Goal: Task Accomplishment & Management: Complete application form

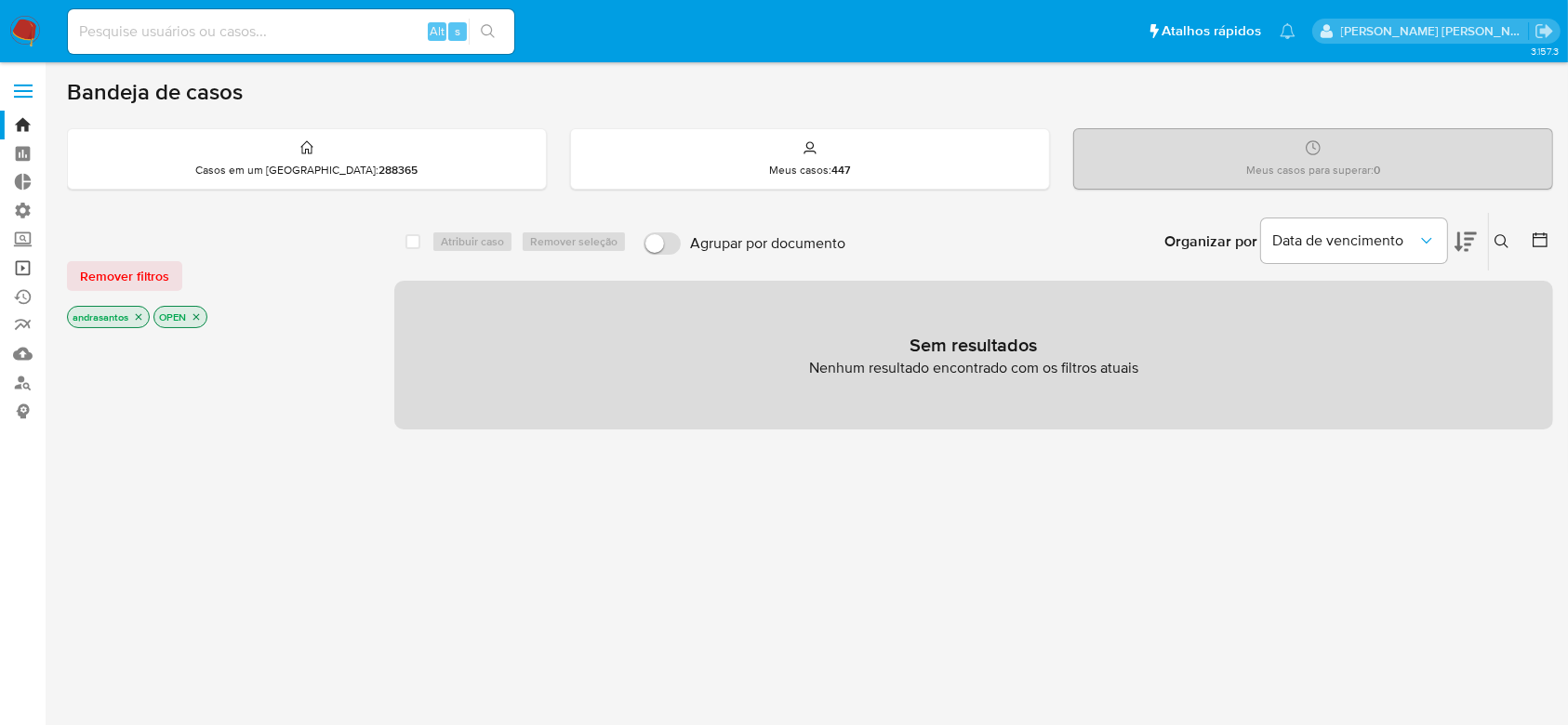
click at [25, 276] on link "Operações em massa" at bounding box center [110, 269] width 221 height 29
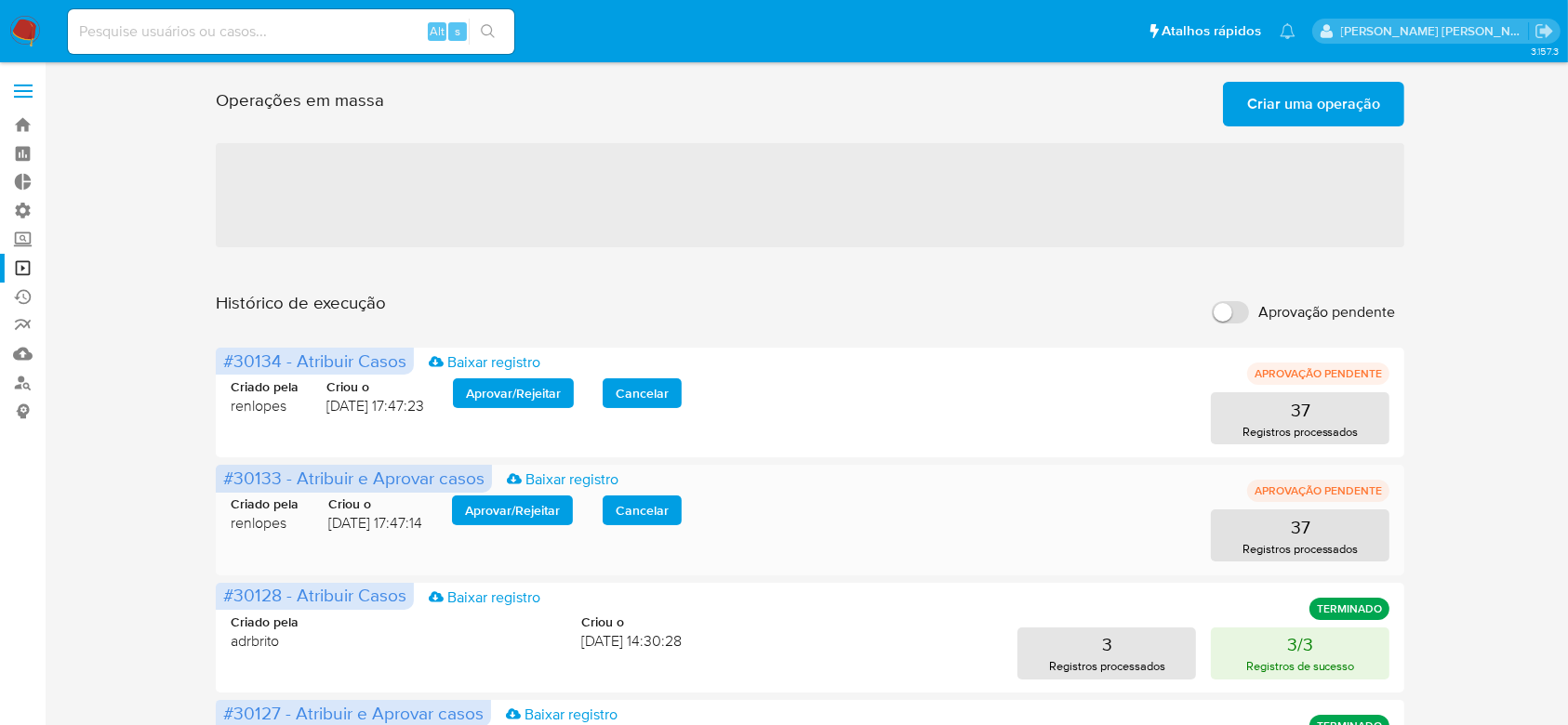
click at [547, 515] on span "Aprovar / Rejeitar" at bounding box center [512, 511] width 95 height 26
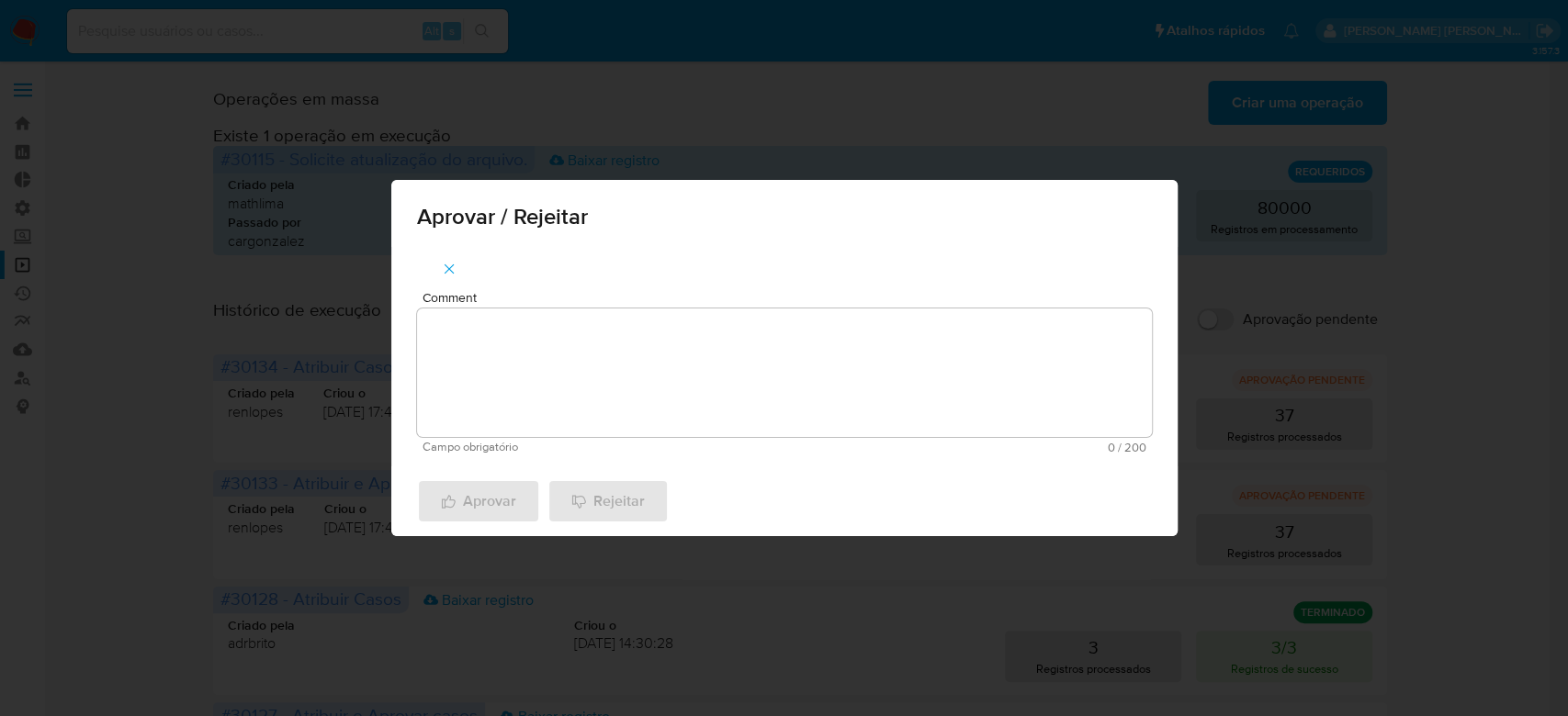
click at [617, 387] on textarea "Comment" at bounding box center [784, 373] width 734 height 129
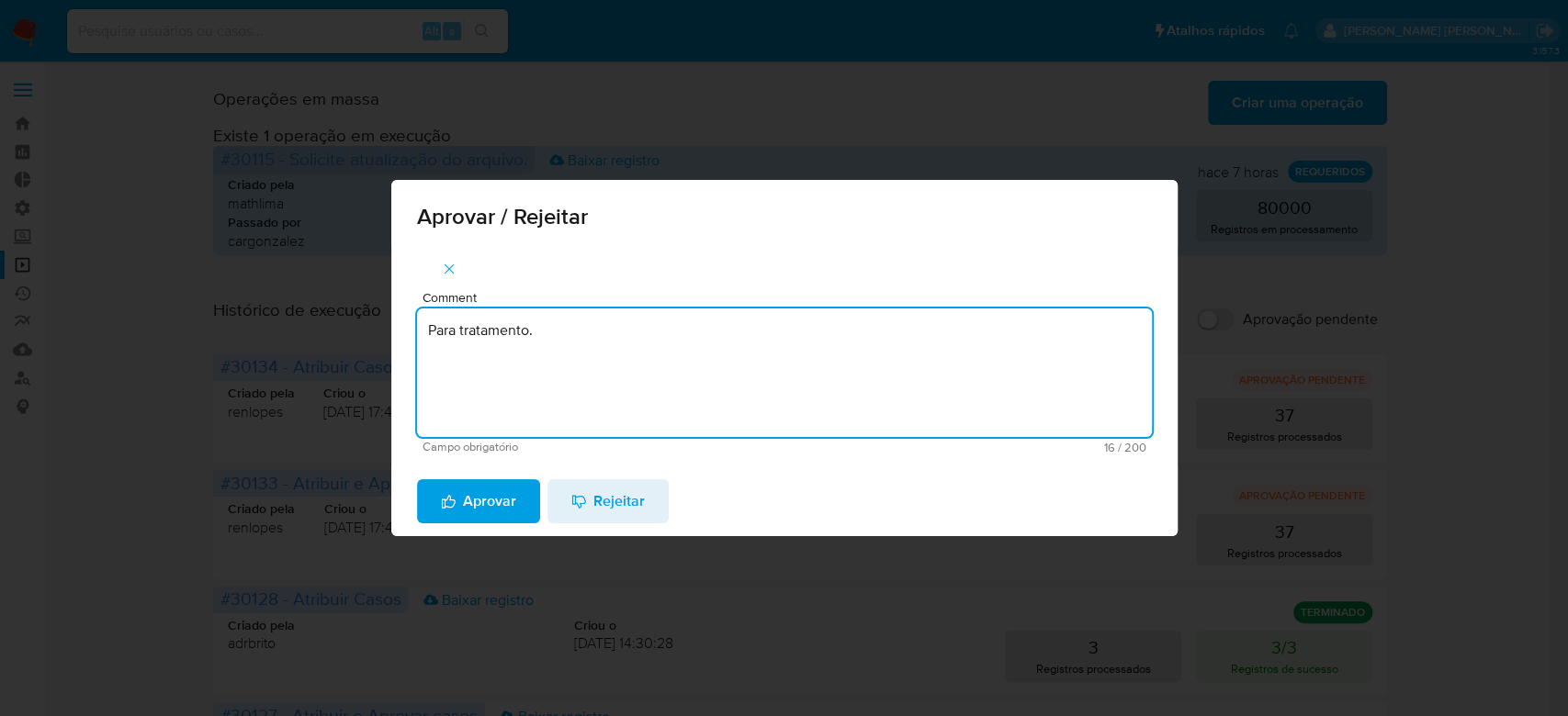
drag, startPoint x: 578, startPoint y: 342, endPoint x: 360, endPoint y: 298, distance: 222.4
click at [360, 298] on div "Aprovar / Rejeitar Comment Para tratamento. Campo obrigatório 16 / 200 184 cara…" at bounding box center [784, 358] width 1568 height 716
click at [471, 373] on textarea "Para tratamento." at bounding box center [784, 373] width 734 height 129
type textarea "Para tratamento."
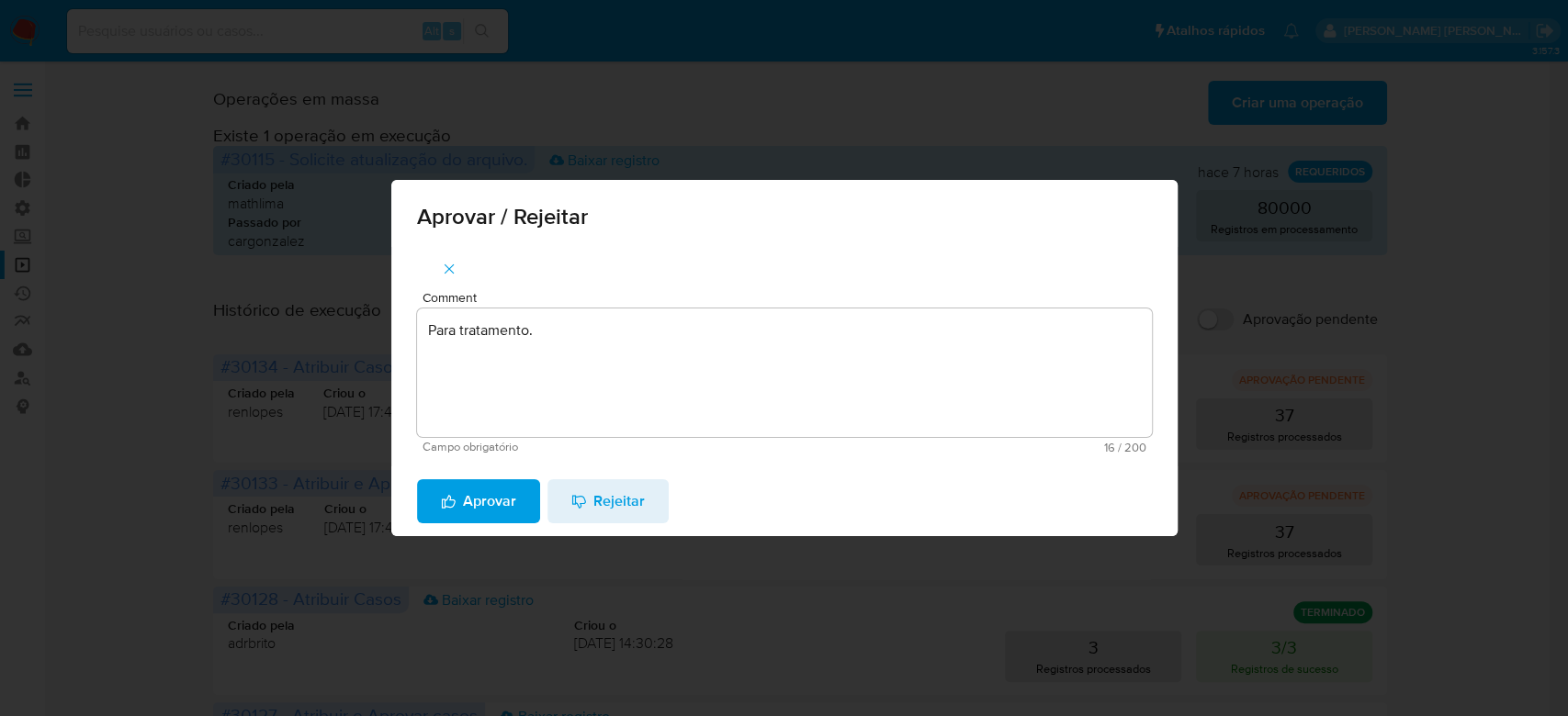
click at [476, 501] on span "Aprovar" at bounding box center [478, 501] width 75 height 40
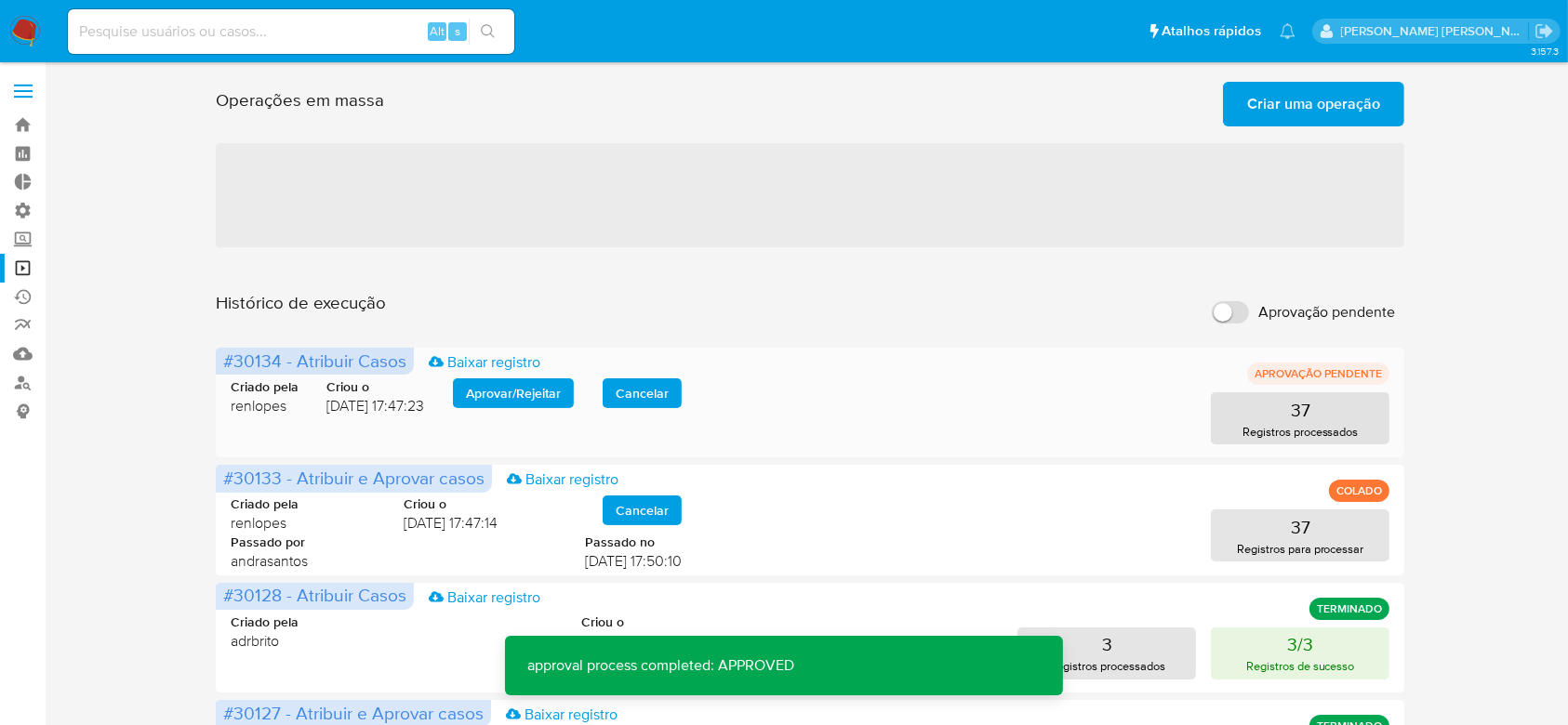
click at [499, 383] on span "Aprovar / Rejeitar" at bounding box center [513, 393] width 95 height 26
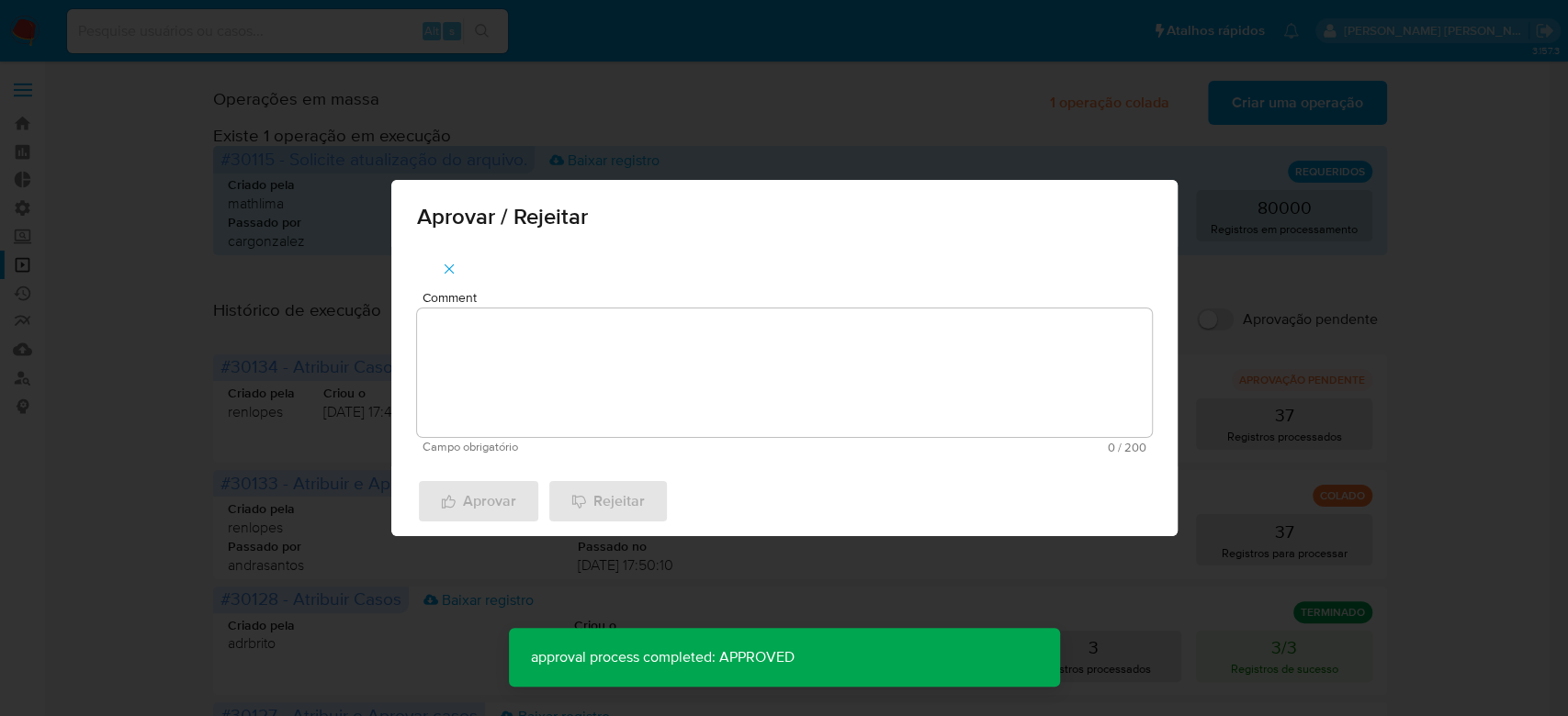
click at [493, 374] on textarea "Comment" at bounding box center [784, 373] width 734 height 129
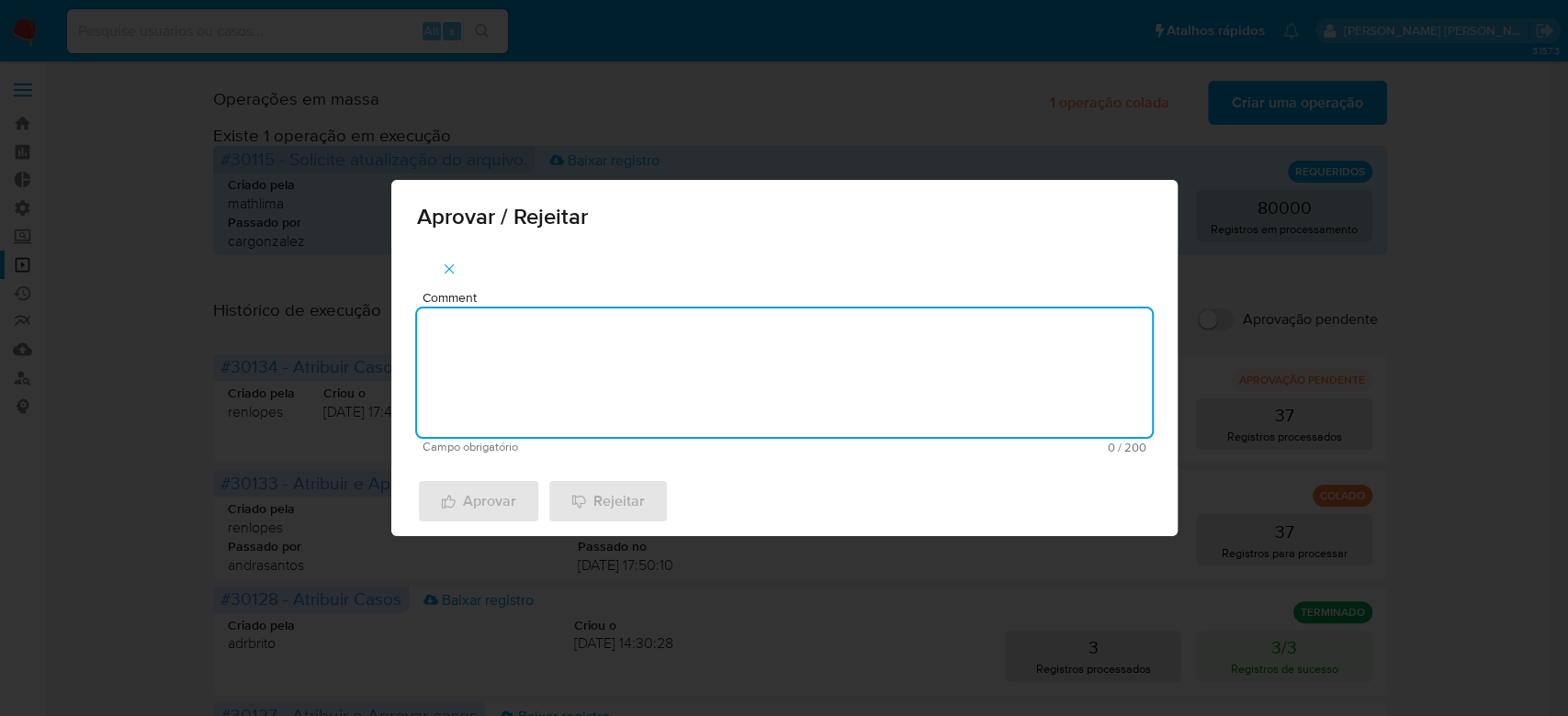
paste textarea "Para tratamento."
type textarea "Para tratamento."
click at [471, 500] on span "Aprovar" at bounding box center [478, 501] width 75 height 40
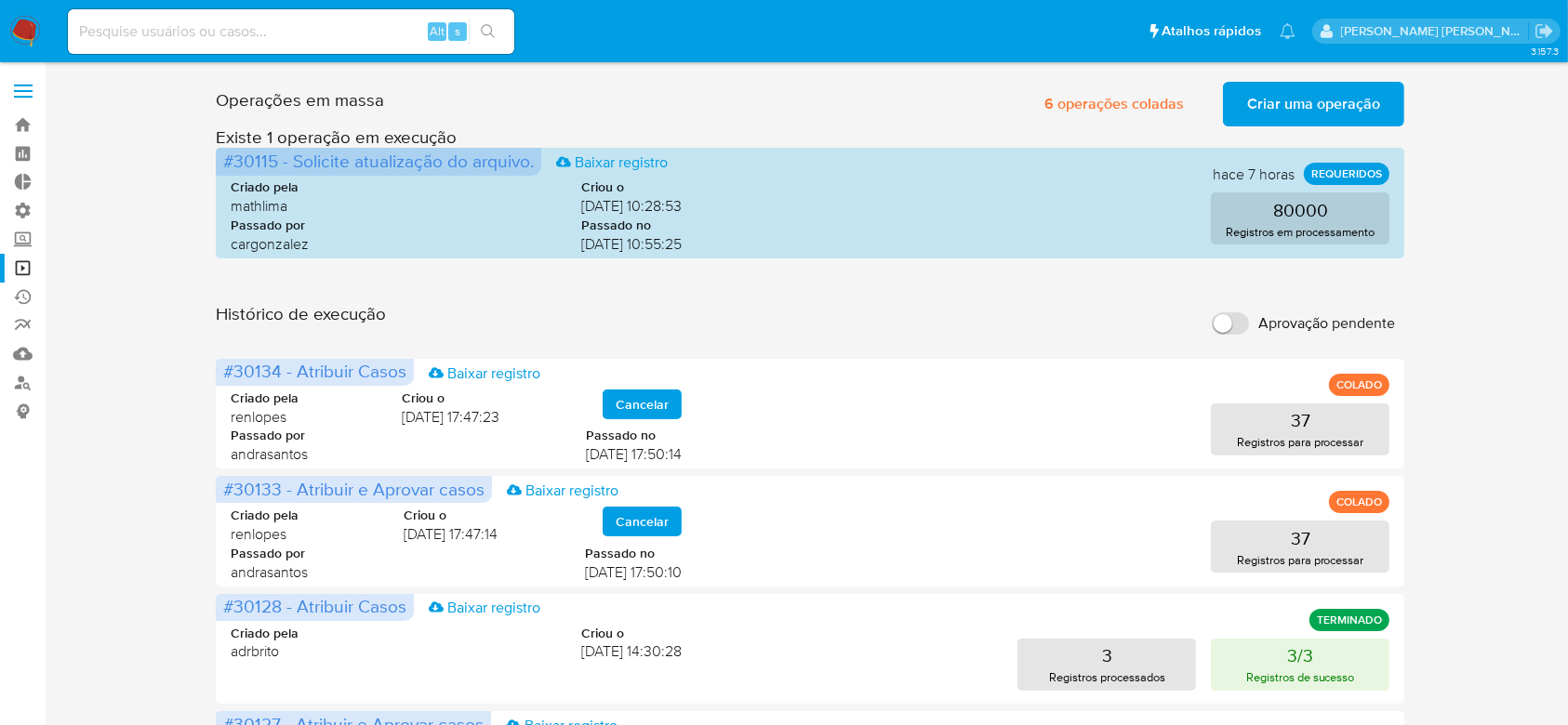
click at [246, 39] on input at bounding box center [291, 31] width 446 height 24
paste input "hNqSqO55GMK6B2vdHI2qiqGw"
type input "hNqSqO55GMK6B2vdHI2qiqGw"
click at [486, 28] on icon "search-icon" at bounding box center [487, 31] width 15 height 15
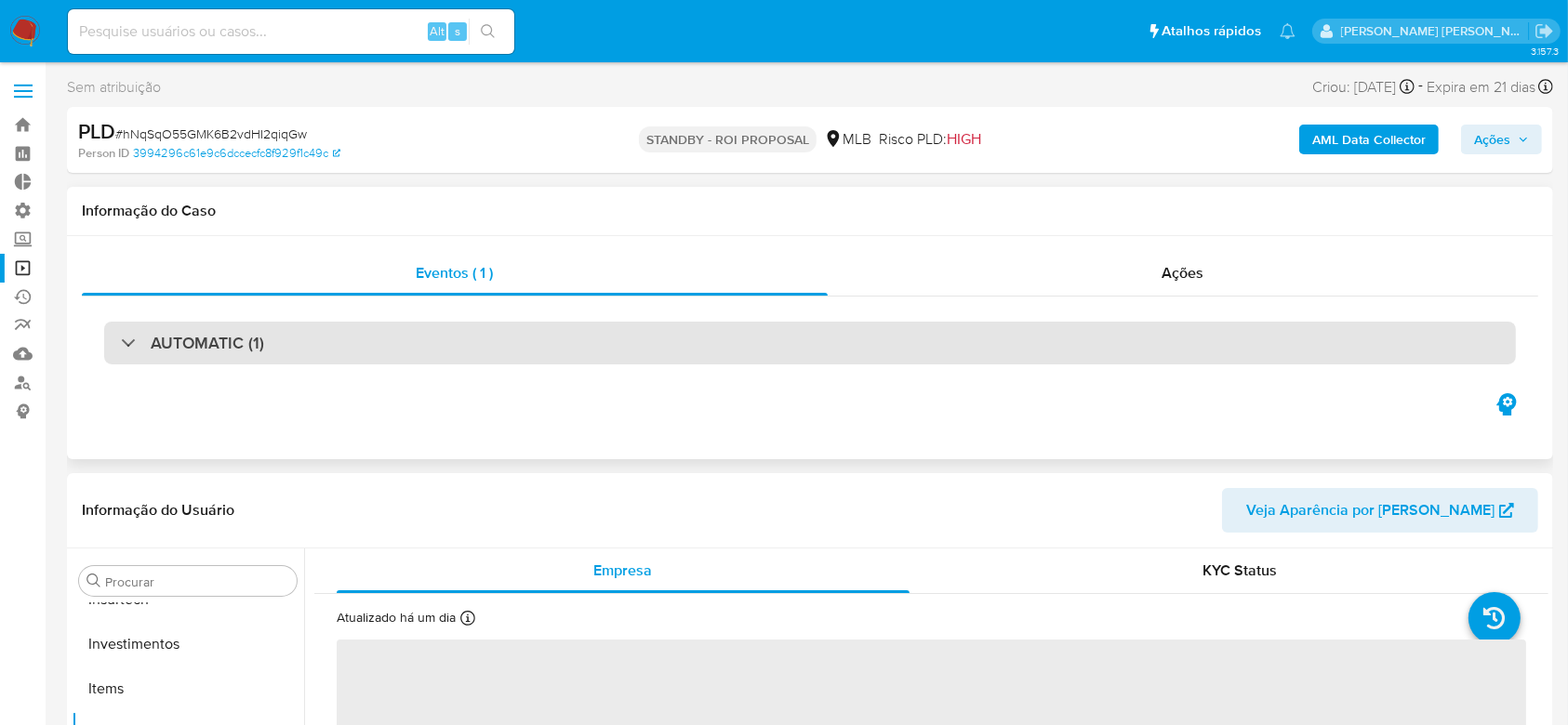
scroll to position [875, 0]
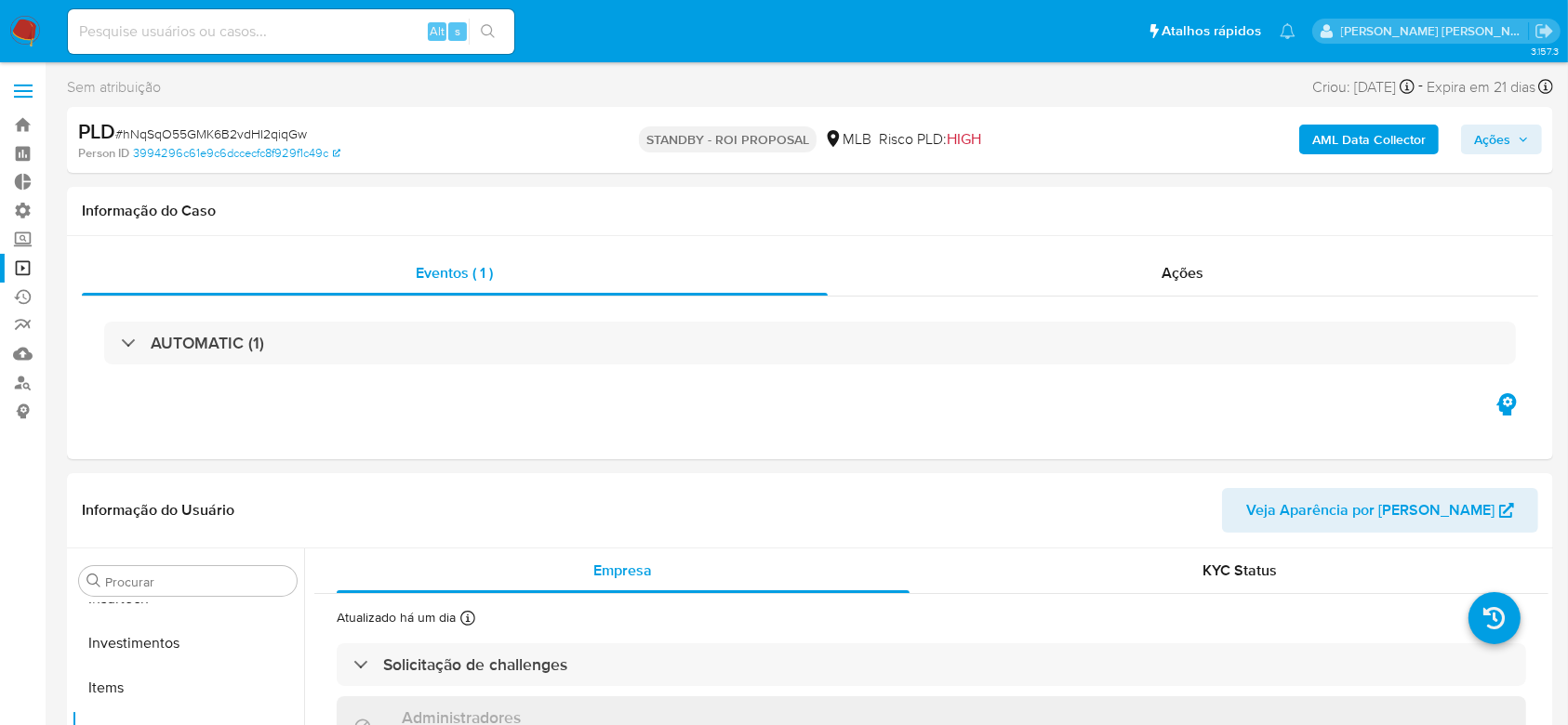
select select "10"
